Goal: Task Accomplishment & Management: Use online tool/utility

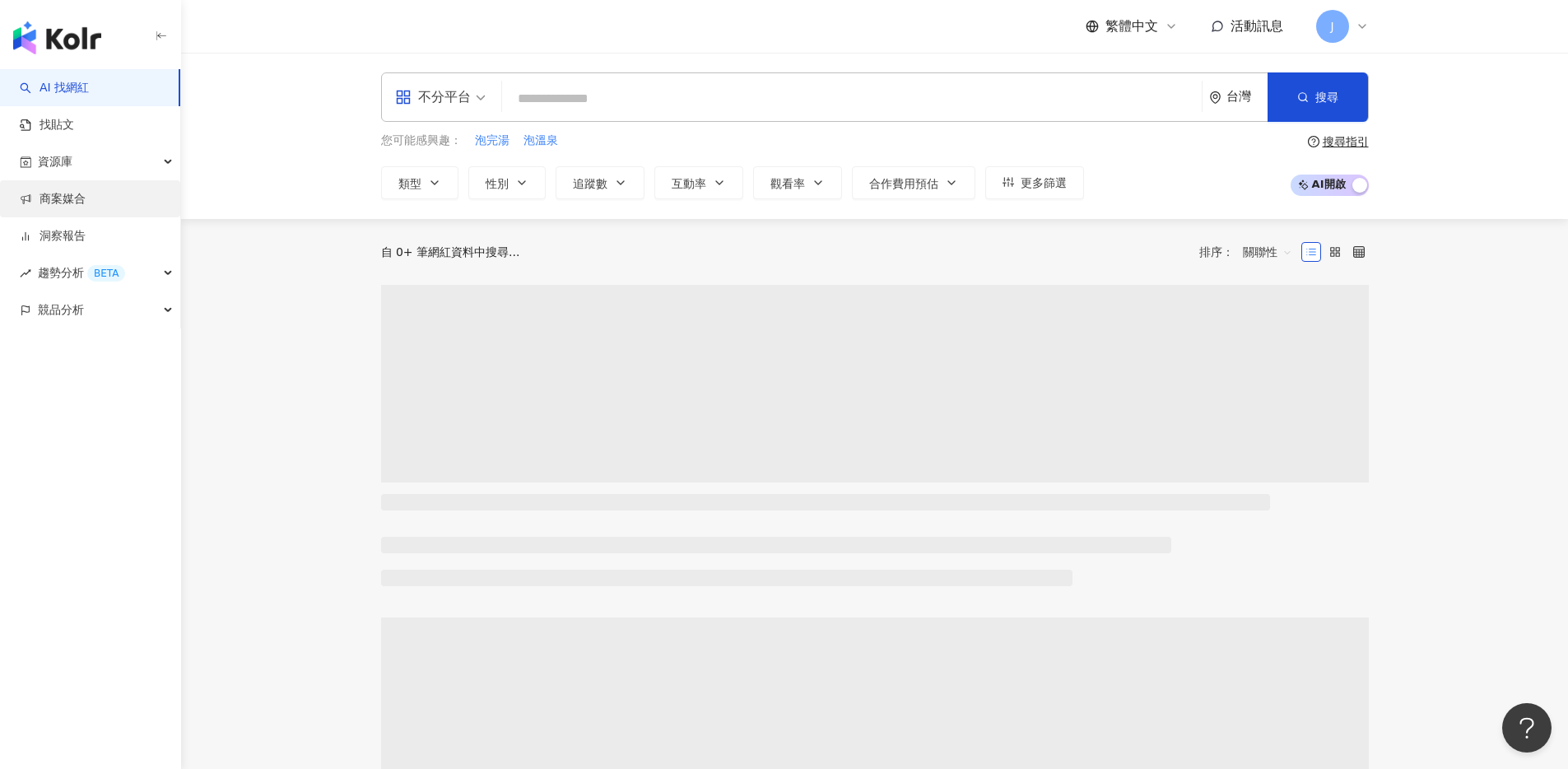
click at [85, 201] on link "商案媒合" at bounding box center [52, 199] width 66 height 16
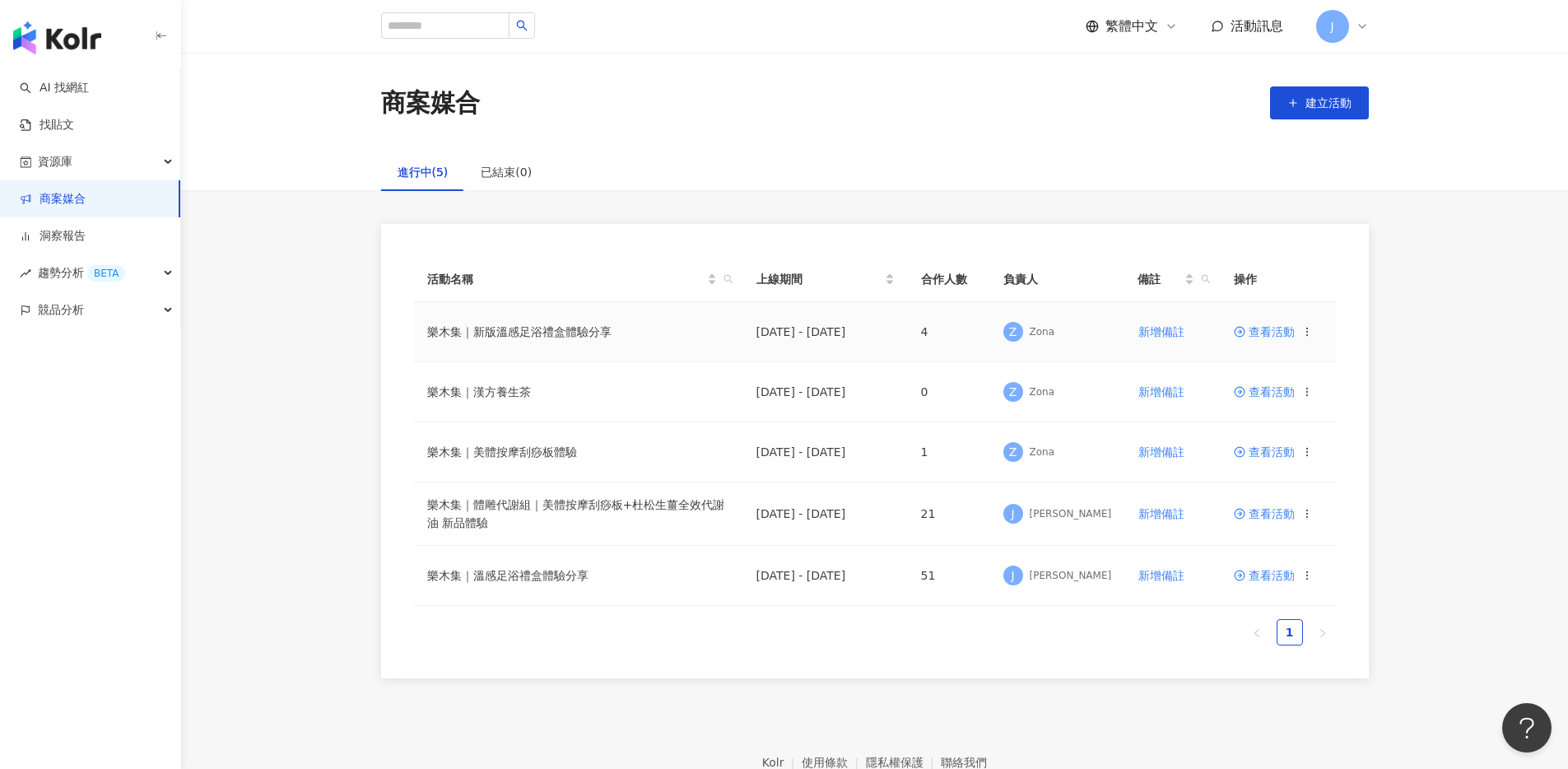
click at [1268, 337] on td "查看活動" at bounding box center [1277, 332] width 115 height 60
click at [1267, 329] on span "查看活動" at bounding box center [1264, 332] width 61 height 12
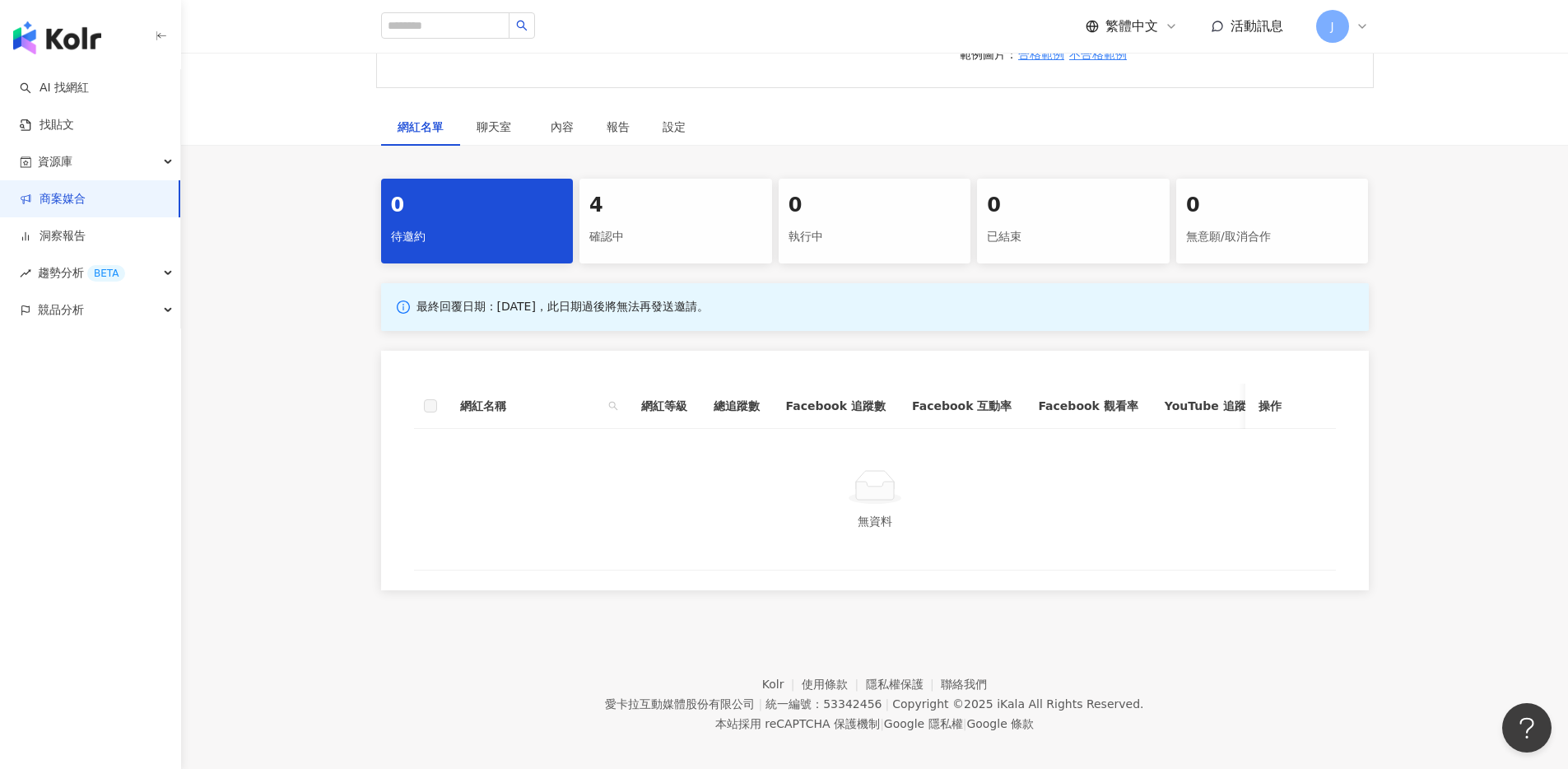
scroll to position [627, 0]
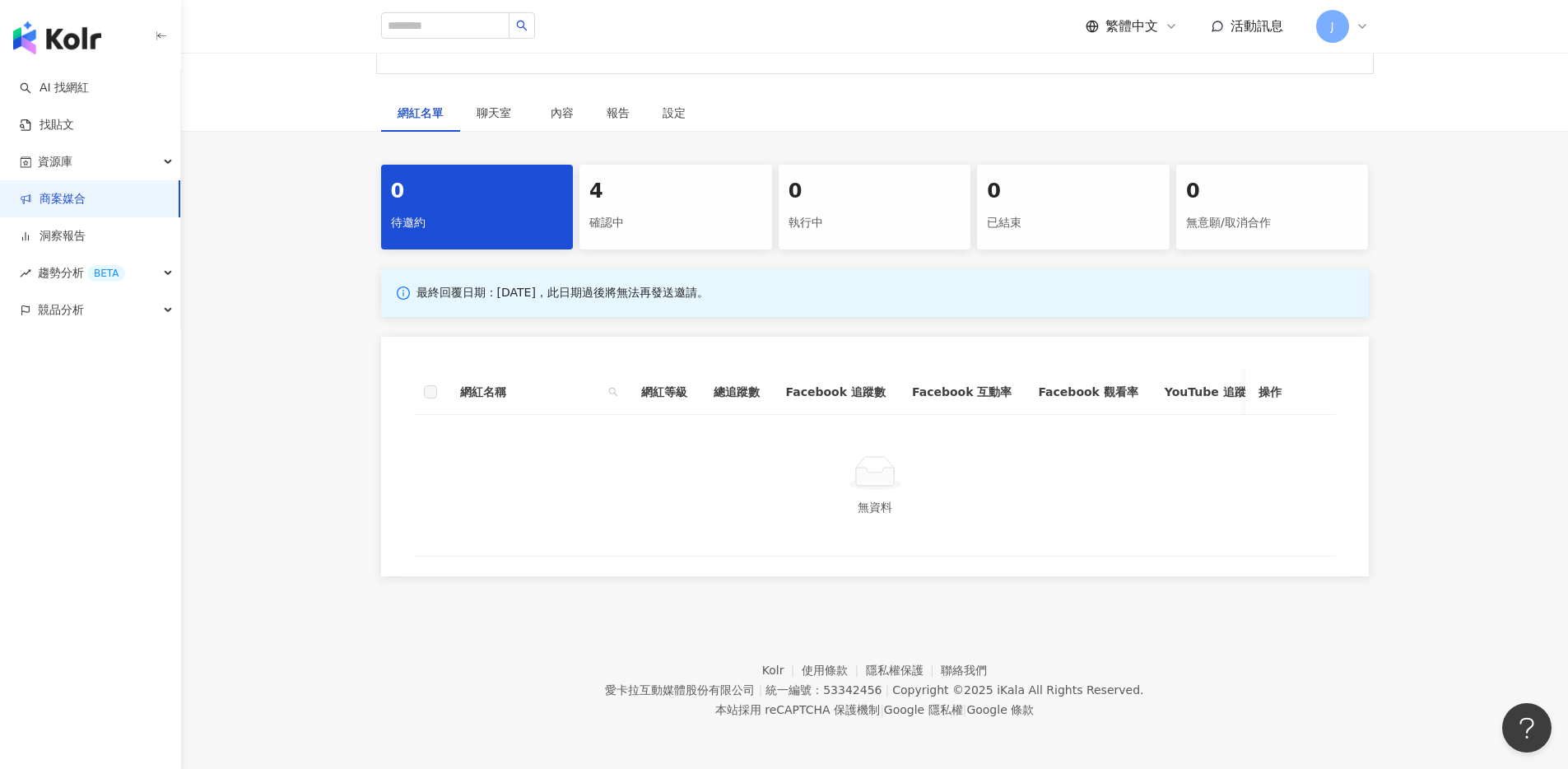
click at [621, 219] on div "確認中" at bounding box center [675, 223] width 172 height 28
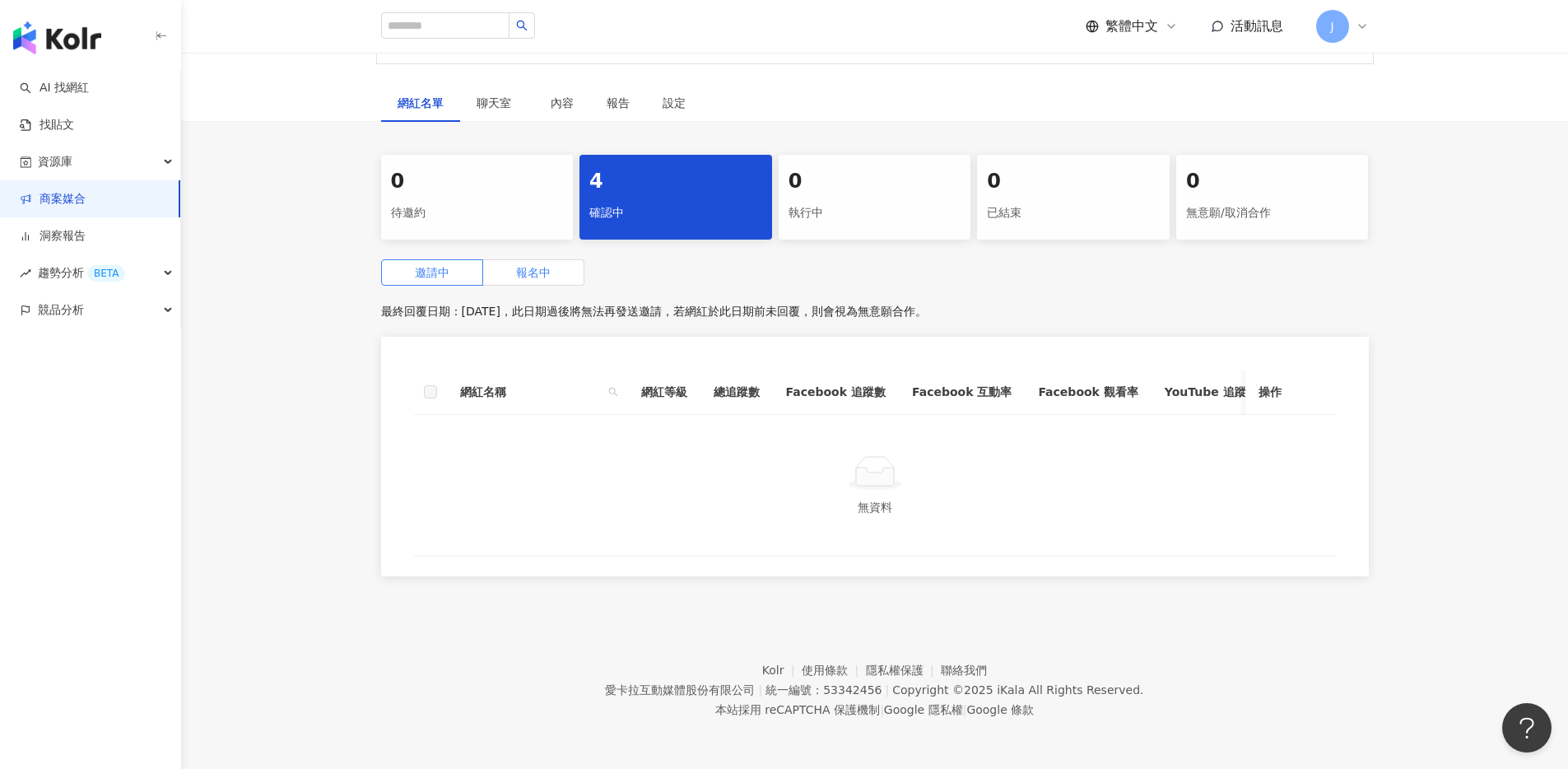
click at [575, 260] on label "報名中" at bounding box center [534, 272] width 102 height 26
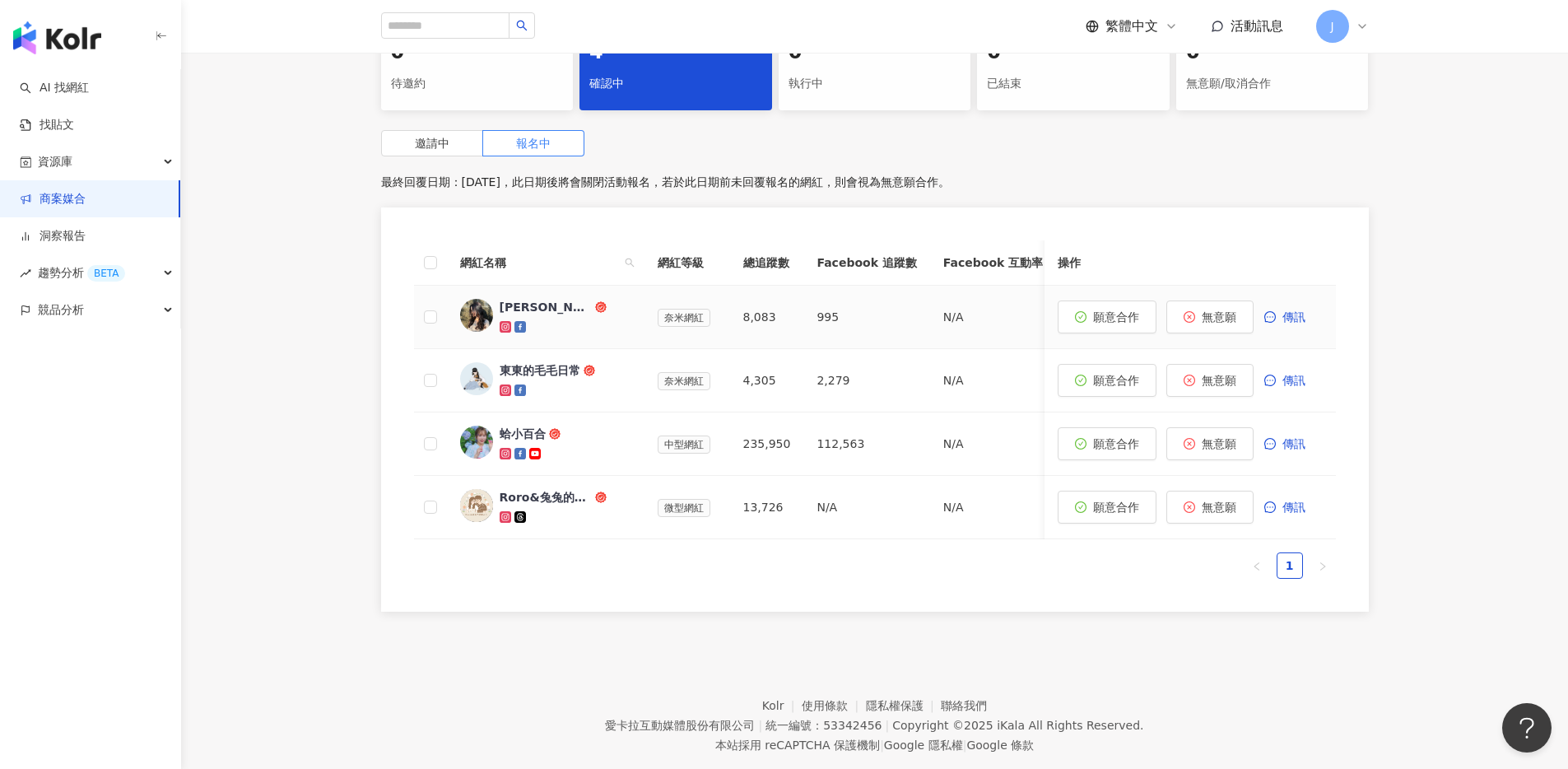
click at [526, 315] on div "[PERSON_NAME]" at bounding box center [545, 306] width 92 height 16
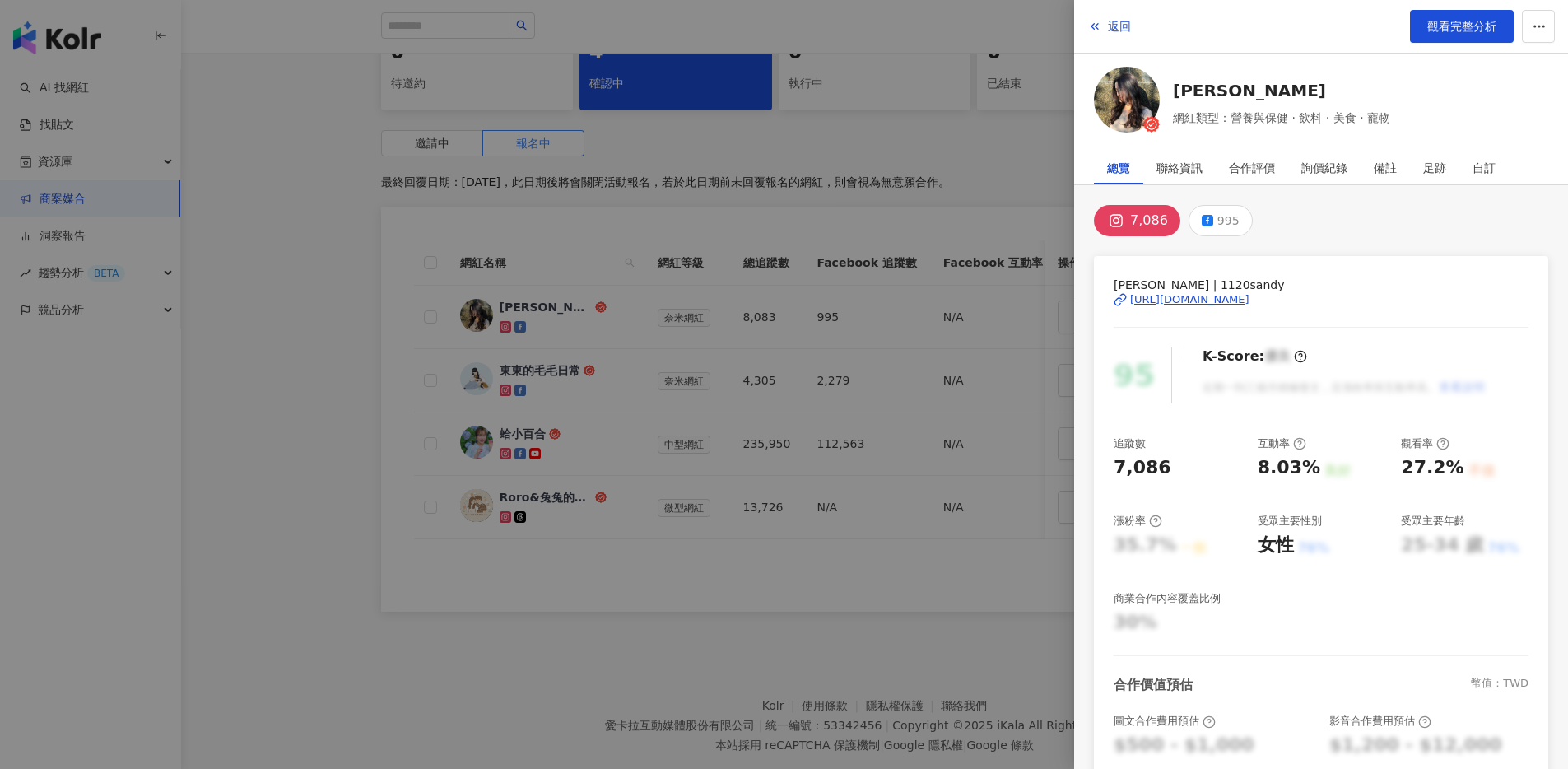
click at [1220, 296] on div "[URL][DOMAIN_NAME]" at bounding box center [1189, 299] width 119 height 15
click at [339, 92] on div at bounding box center [784, 384] width 1568 height 769
